Goal: Task Accomplishment & Management: Manage account settings

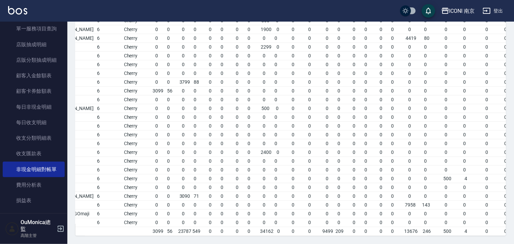
scroll to position [0, 74]
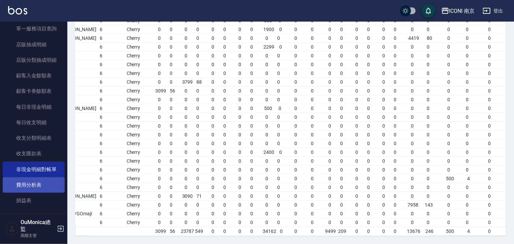
click at [41, 182] on link "費用分析表" at bounding box center [34, 184] width 62 height 15
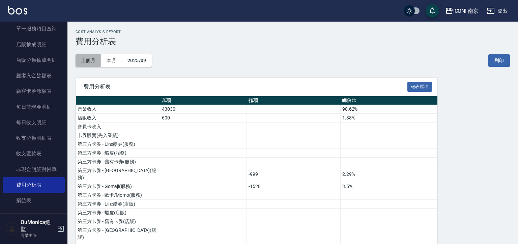
click at [92, 61] on button "上個月" at bounding box center [88, 60] width 26 height 12
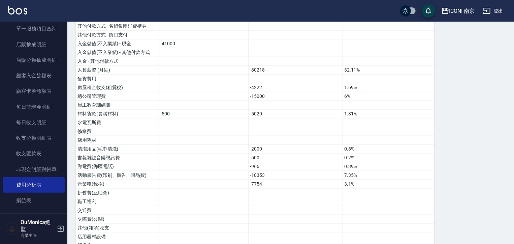
scroll to position [408, 0]
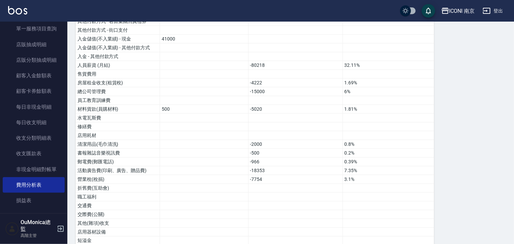
click at [509, 129] on div "ICONI 南京 2025-08 費用分析表 列印時間： [DATE][PHONE_NUMBER]:58 Cost analysis Report 費用分析表…" at bounding box center [290, 15] width 447 height 789
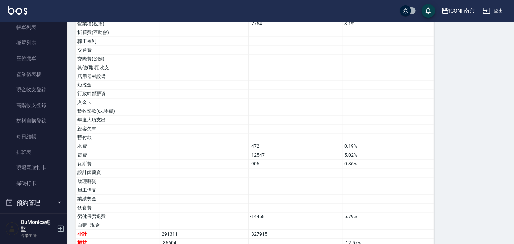
scroll to position [48, 0]
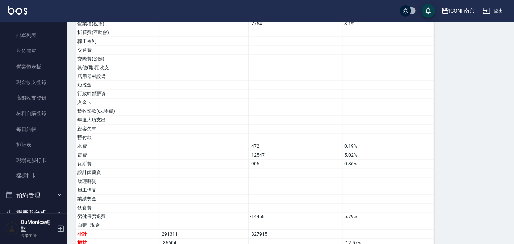
drag, startPoint x: 42, startPoint y: 193, endPoint x: 63, endPoint y: 110, distance: 86.3
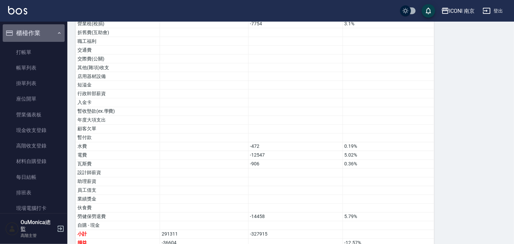
click at [51, 34] on button "櫃檯作業" at bounding box center [34, 33] width 62 height 18
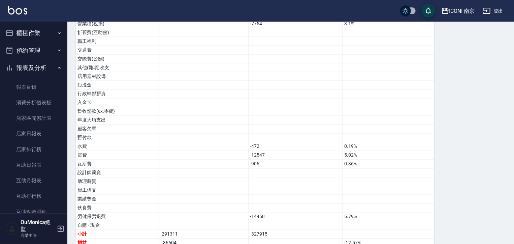
click at [42, 67] on button "報表及分析" at bounding box center [34, 68] width 62 height 18
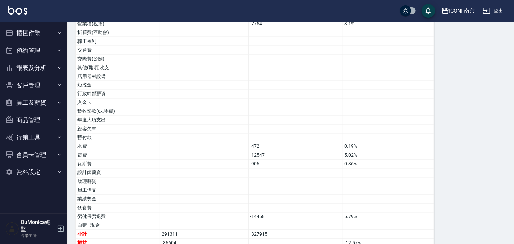
click at [42, 88] on button "客戶管理" at bounding box center [34, 85] width 62 height 18
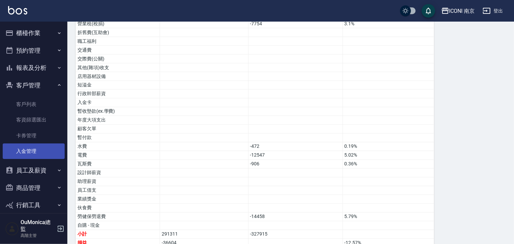
click at [34, 148] on link "入金管理" at bounding box center [34, 150] width 62 height 15
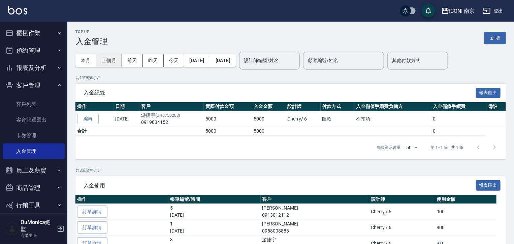
click at [112, 60] on button "上個月" at bounding box center [109, 60] width 26 height 12
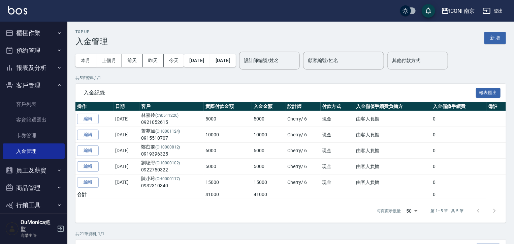
click at [445, 66] on div "其他付款方式" at bounding box center [417, 61] width 61 height 18
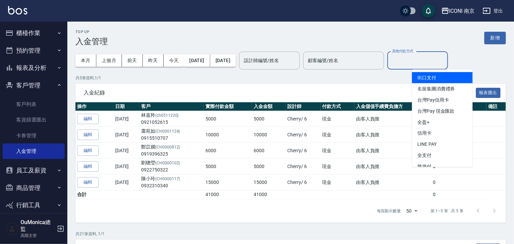
click at [422, 77] on span "街口支付" at bounding box center [442, 77] width 61 height 11
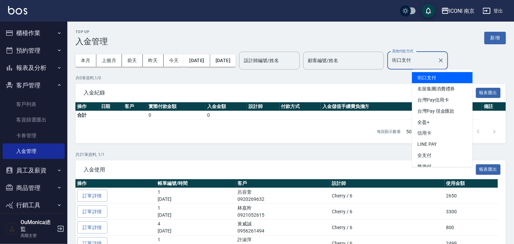
click at [432, 60] on input "街口支付" at bounding box center [413, 61] width 44 height 12
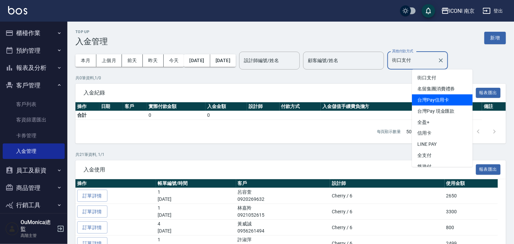
click at [433, 102] on span "台灣Pay信用卡" at bounding box center [442, 99] width 61 height 11
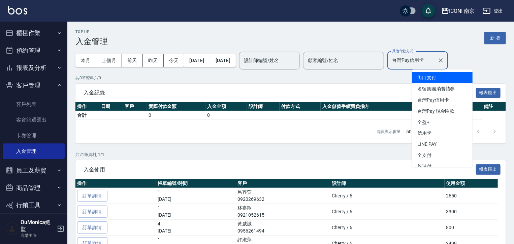
click at [435, 63] on input "台灣Pay信用卡" at bounding box center [413, 61] width 44 height 12
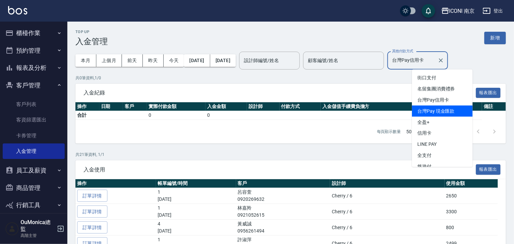
click at [452, 108] on span "台灣Pay 現金匯款" at bounding box center [442, 110] width 61 height 11
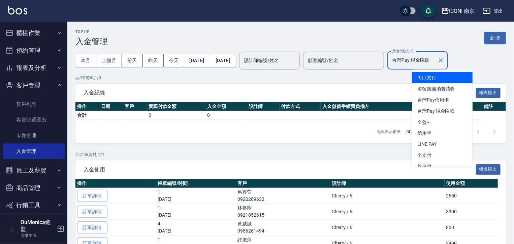
click at [433, 59] on input "台灣Pay 現金匯款" at bounding box center [413, 61] width 44 height 12
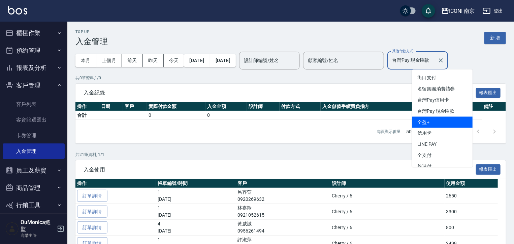
click at [427, 123] on span "全盈+" at bounding box center [442, 122] width 61 height 11
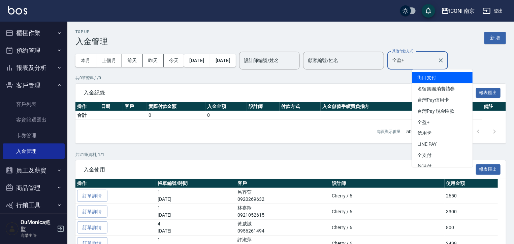
click at [426, 59] on input "全盈+" at bounding box center [413, 61] width 44 height 12
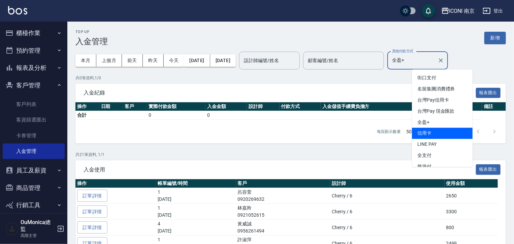
click at [423, 132] on span "信用卡" at bounding box center [442, 133] width 61 height 11
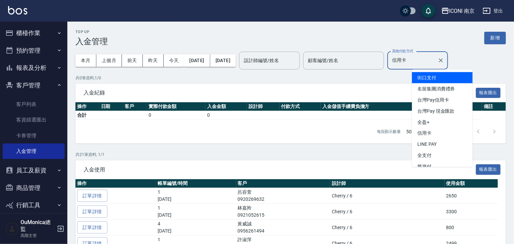
click at [432, 61] on input "信用卡" at bounding box center [413, 61] width 44 height 12
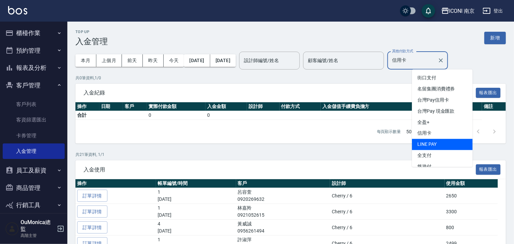
click at [428, 141] on span "LINE PAY" at bounding box center [442, 144] width 61 height 11
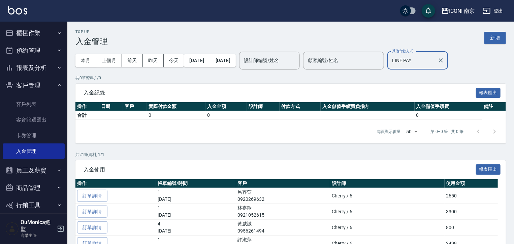
click at [435, 60] on input "LINE PAY" at bounding box center [413, 61] width 44 height 12
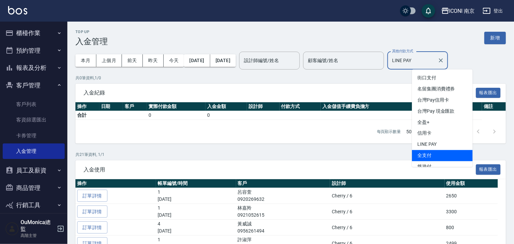
click at [425, 156] on span "全支付" at bounding box center [442, 155] width 61 height 11
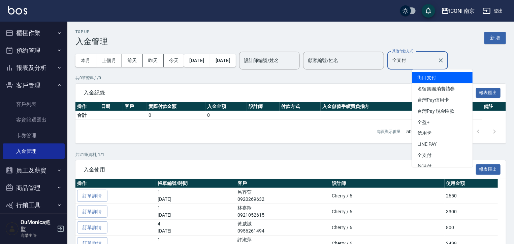
click at [435, 58] on input "全支付" at bounding box center [413, 61] width 44 height 12
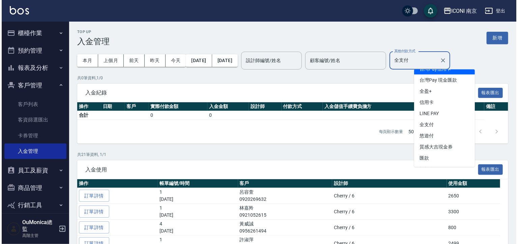
scroll to position [41, 0]
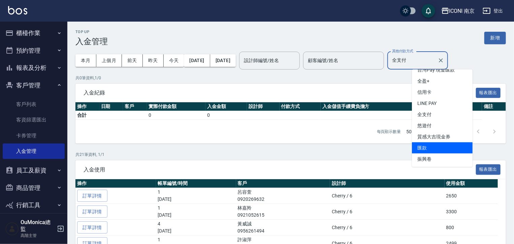
click at [425, 146] on span "匯款" at bounding box center [442, 147] width 61 height 11
type input "匯款"
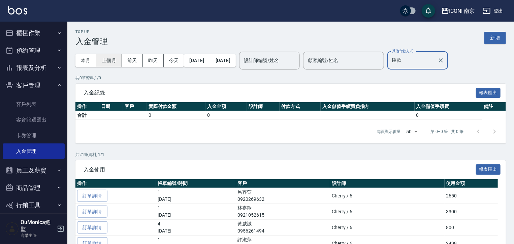
click at [115, 59] on button "上個月" at bounding box center [109, 60] width 26 height 12
click at [131, 60] on button "前天" at bounding box center [132, 60] width 21 height 12
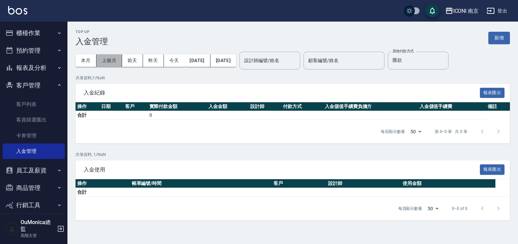
click at [113, 62] on button "上個月" at bounding box center [109, 60] width 26 height 12
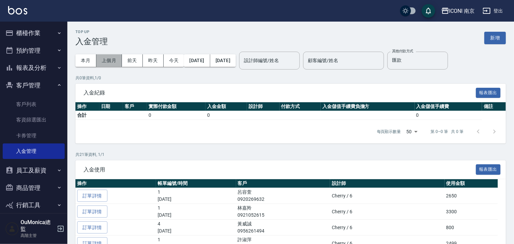
click at [109, 58] on button "上個月" at bounding box center [109, 60] width 26 height 12
click at [81, 61] on button "本月" at bounding box center [85, 60] width 21 height 12
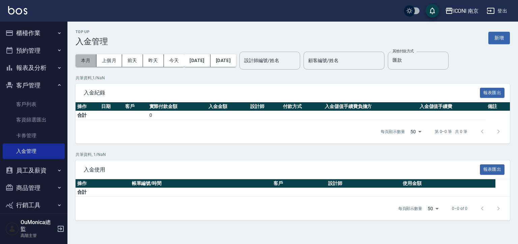
click at [81, 61] on button "本月" at bounding box center [85, 60] width 21 height 12
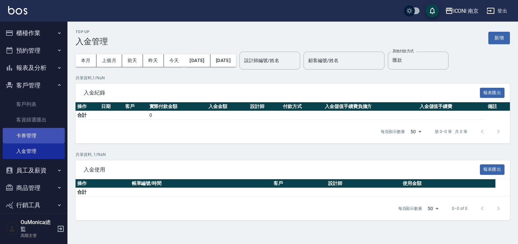
click at [34, 135] on link "卡券管理" at bounding box center [34, 135] width 62 height 15
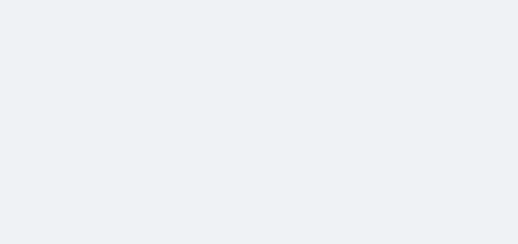
click at [28, 0] on html at bounding box center [259, 0] width 518 height 0
